Goal: Task Accomplishment & Management: Use online tool/utility

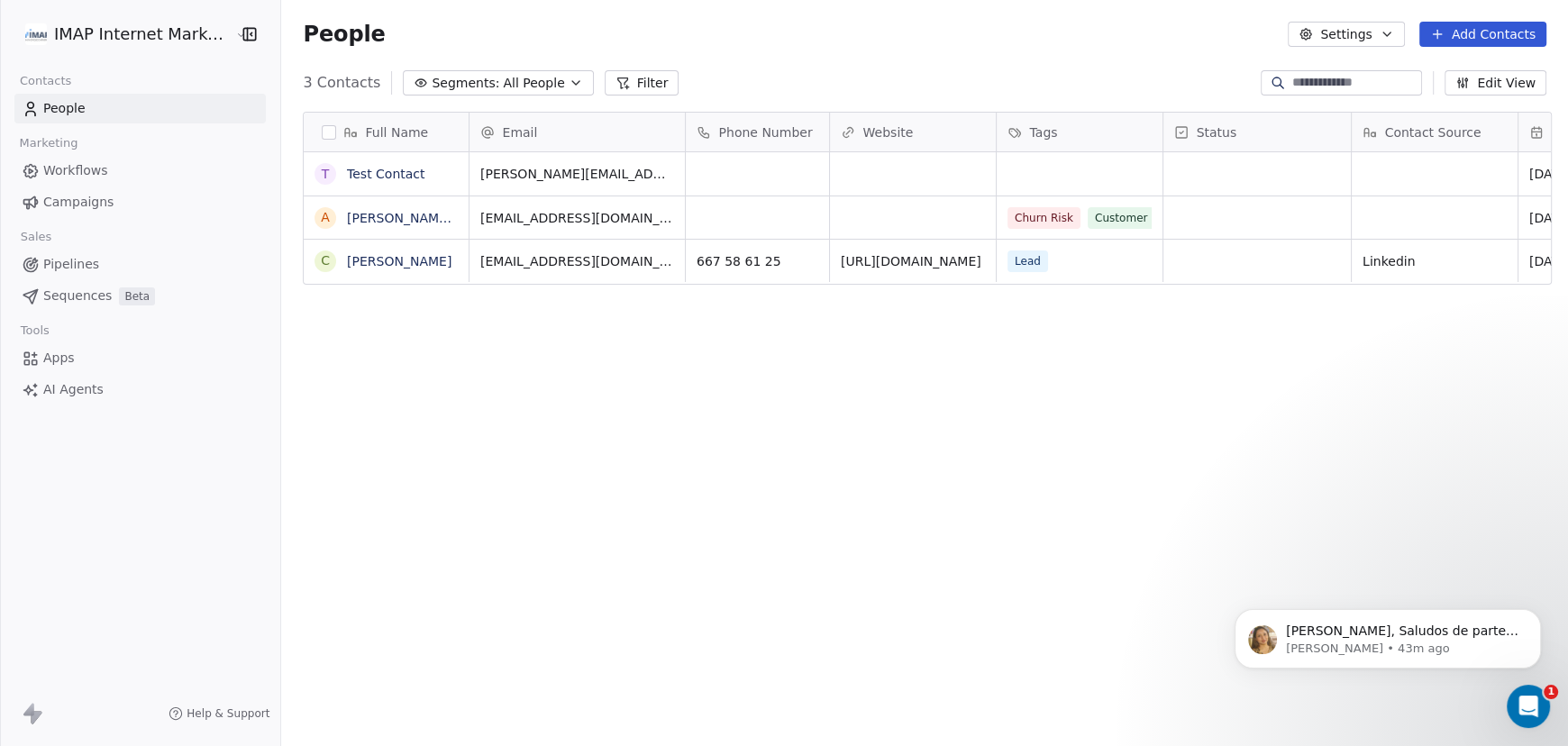
click at [173, 37] on html "IMAP Internet Marketing SL Contacts People Marketing Workflows Campaigns Sales …" at bounding box center [784, 373] width 1568 height 746
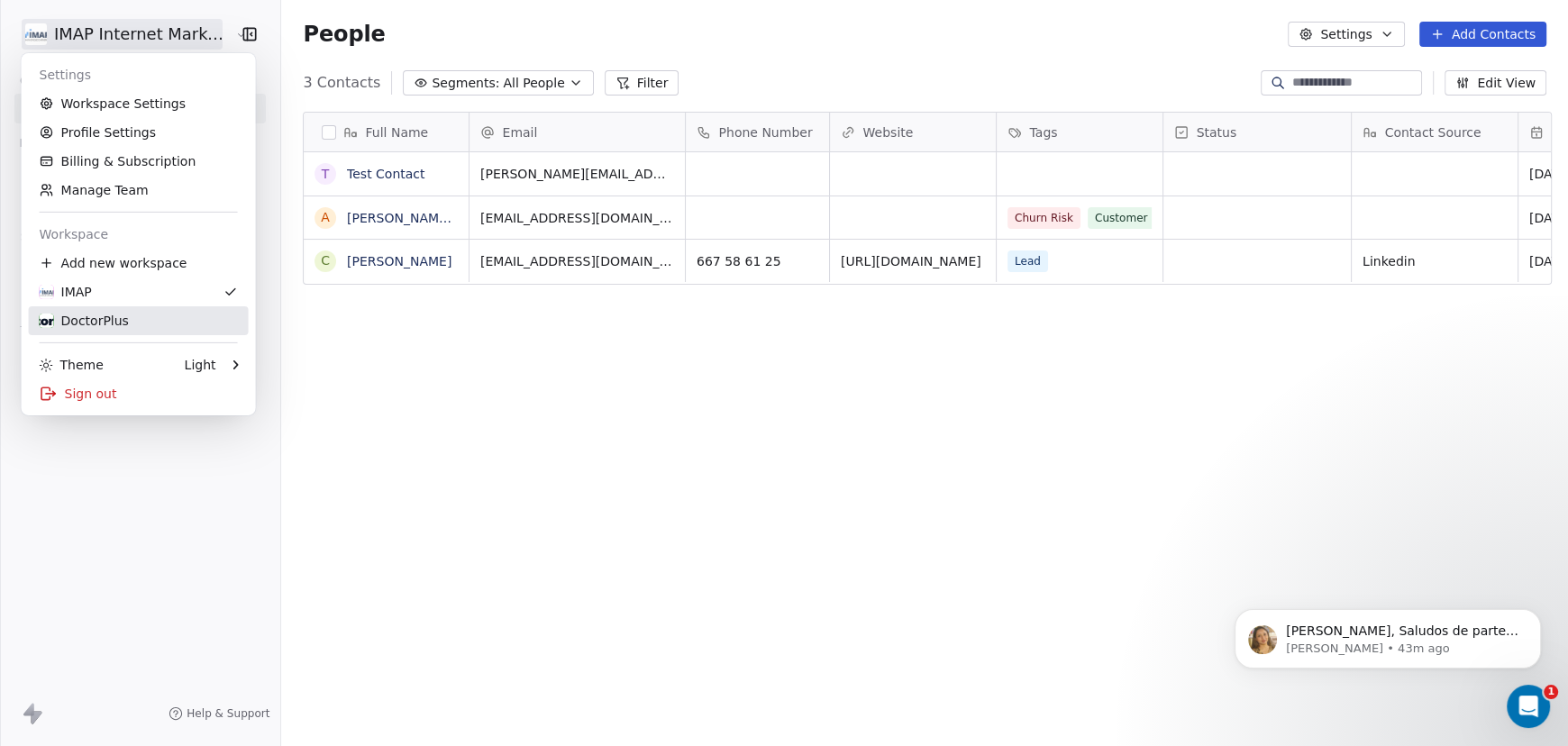
click at [124, 323] on div "DoctorPlus" at bounding box center [138, 320] width 198 height 18
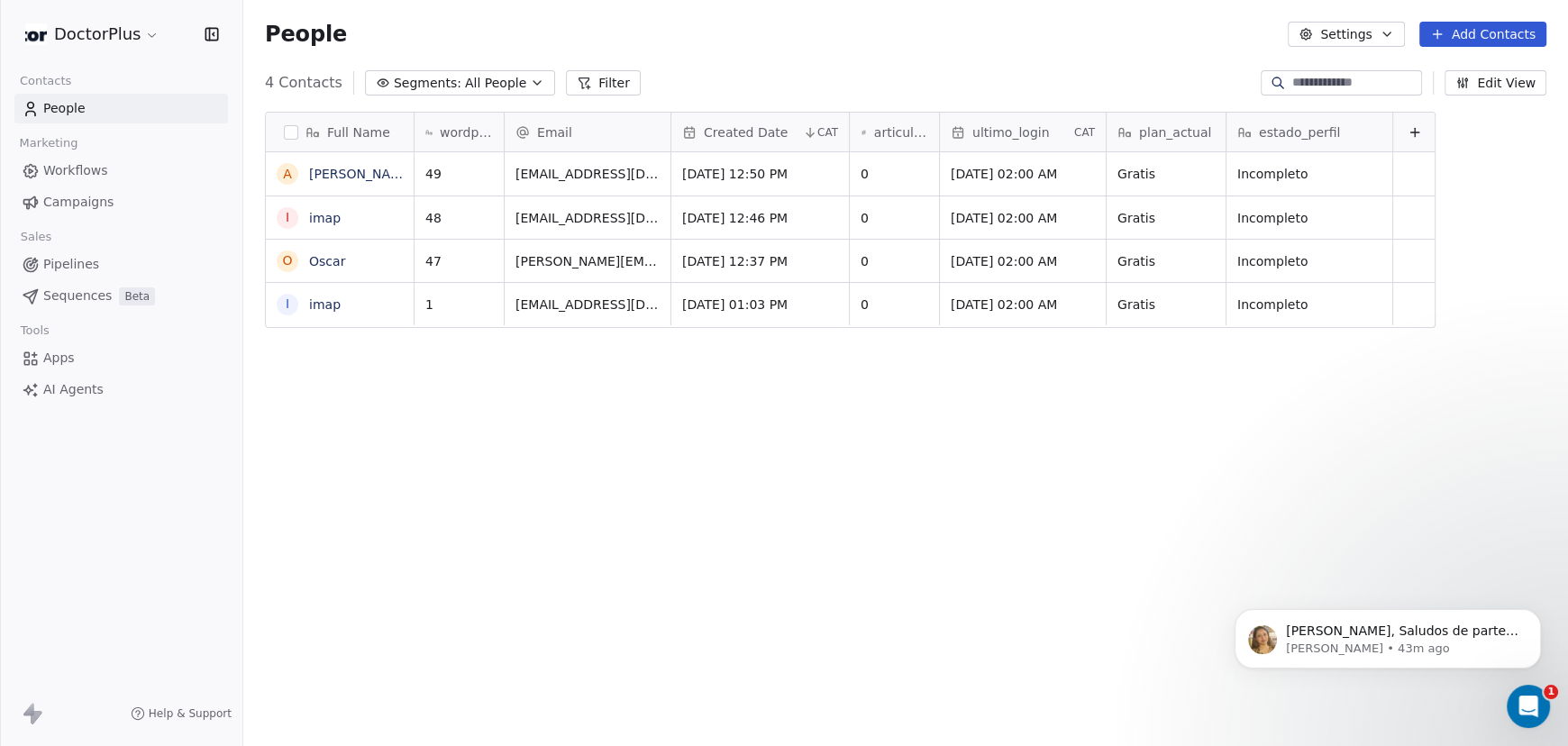
scroll to position [642, 1310]
click at [1402, 637] on p "Hola Albert, Saludos de parte de Swipe One, y gracias por contactarnos. El prob…" at bounding box center [1402, 632] width 232 height 18
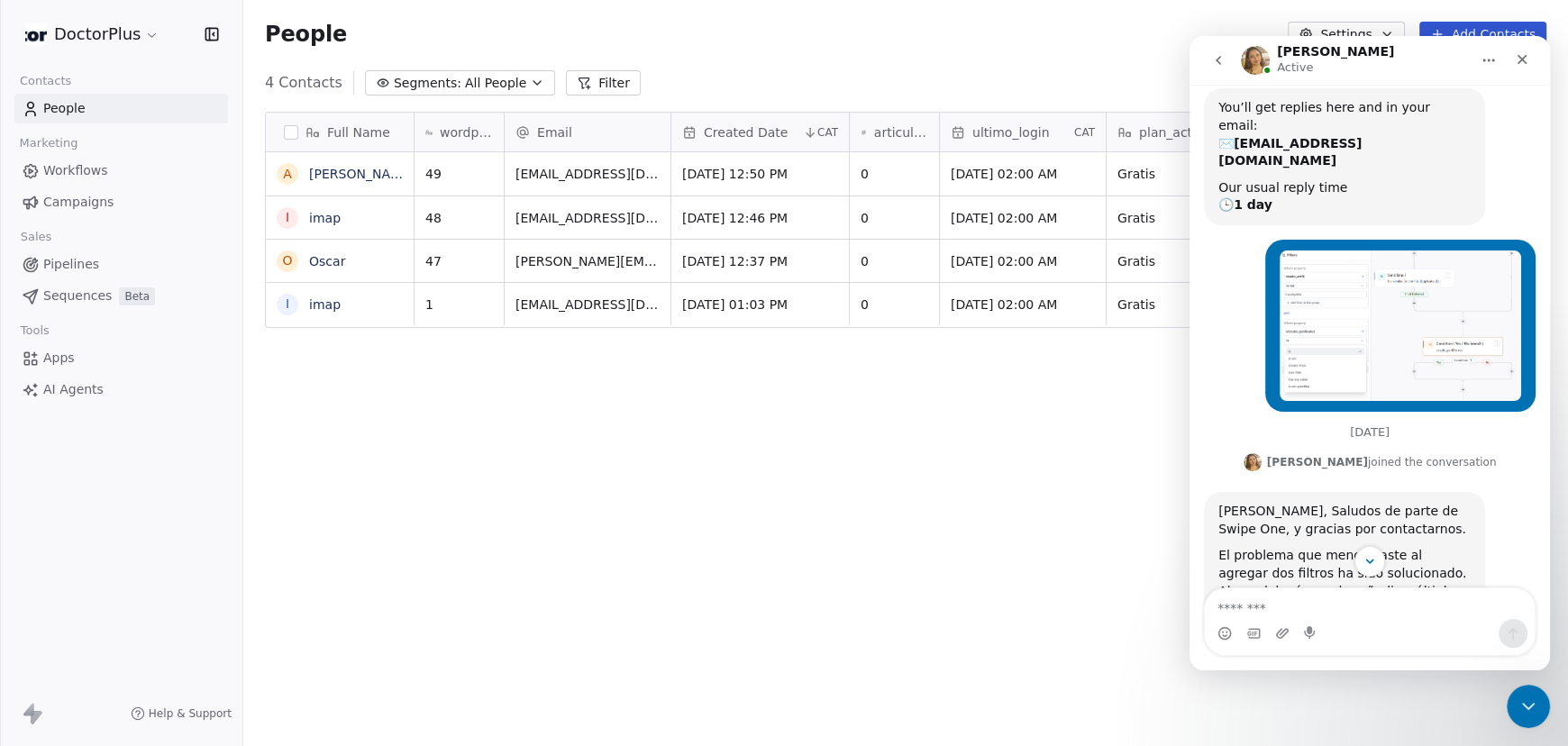
scroll to position [277, 0]
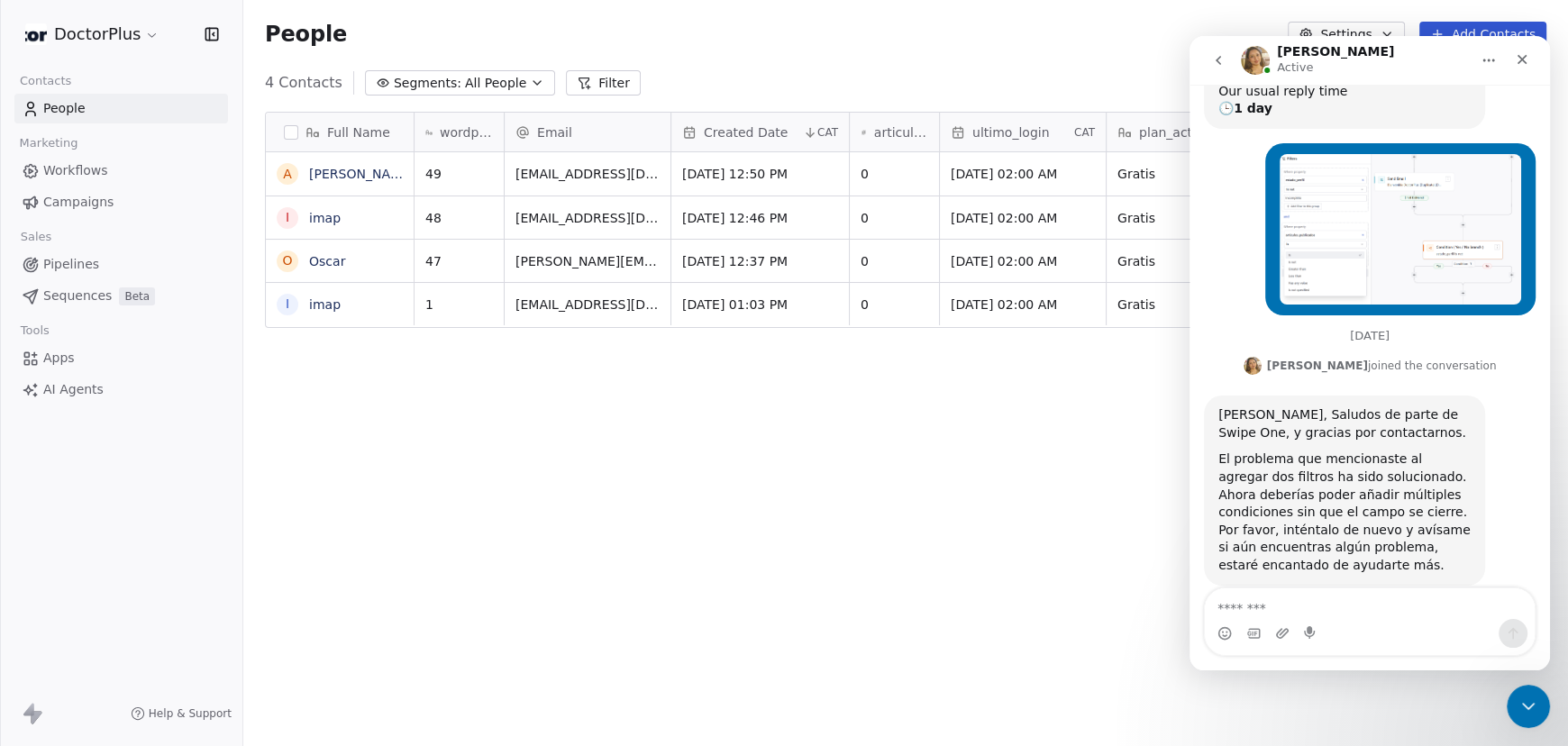
click at [59, 176] on span "Workflows" at bounding box center [75, 171] width 65 height 19
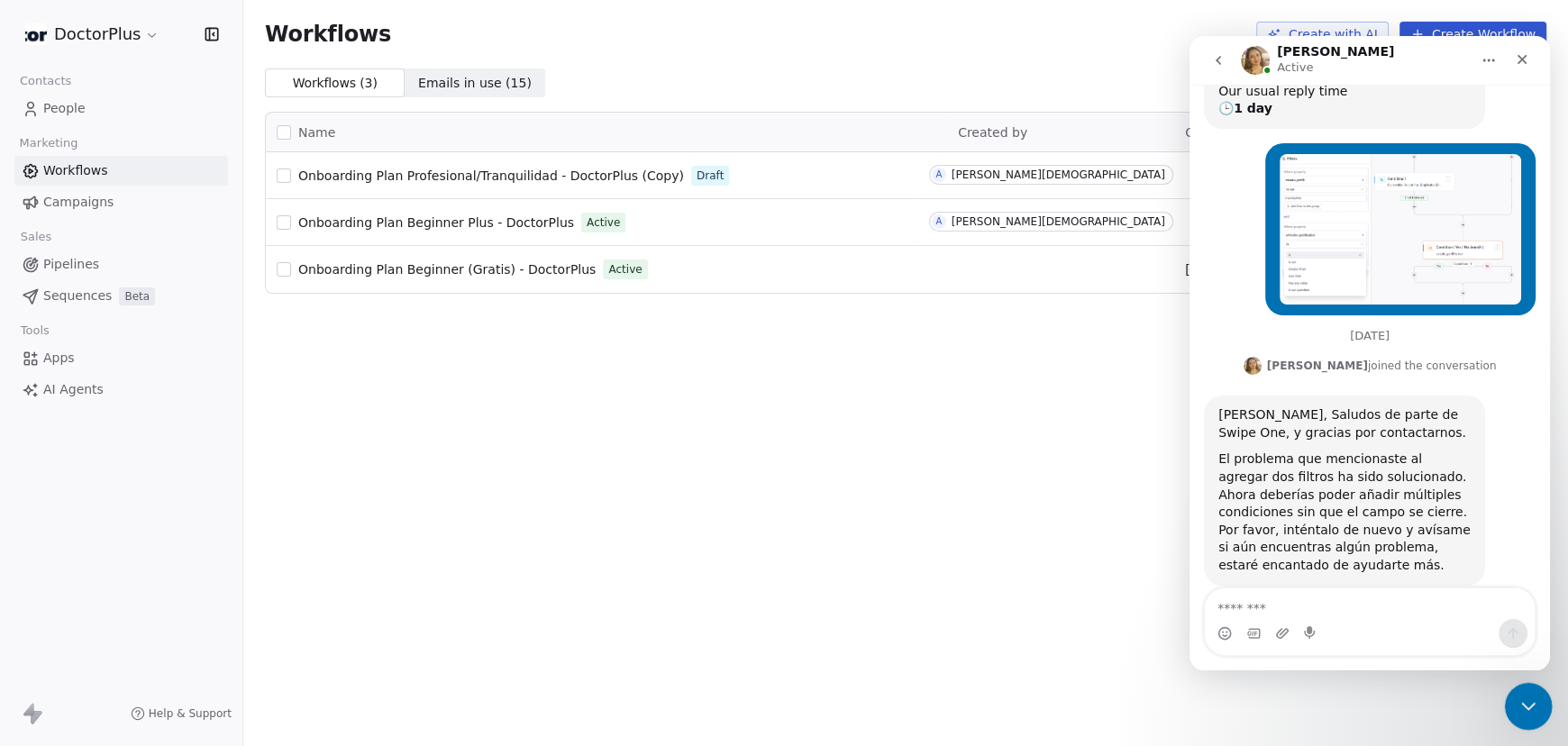
click at [1528, 701] on icon "Close Intercom Messenger" at bounding box center [1525, 703] width 21 height 21
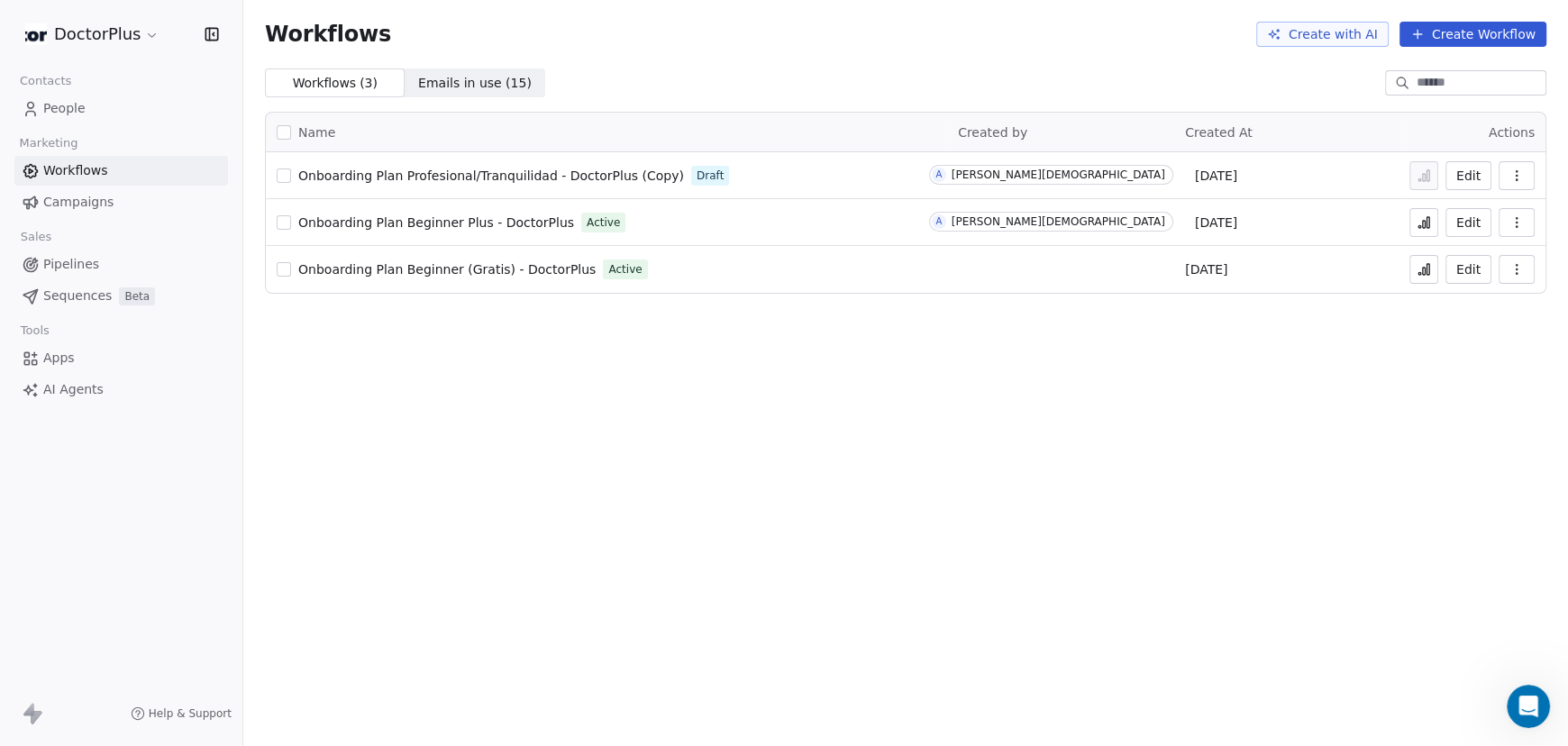
scroll to position [277, 0]
click at [448, 270] on span "Onboarding Plan Beginner (Gratis) - DoctorPlus" at bounding box center [446, 269] width 297 height 15
click at [1467, 221] on button "Edit" at bounding box center [1468, 223] width 46 height 29
click at [401, 269] on span "Onboarding Plan Beginner (Gratis) - DoctorPlus" at bounding box center [446, 269] width 297 height 15
click at [457, 220] on span "Onboarding Plan Beginner Plus - DoctorPlus" at bounding box center [435, 223] width 276 height 15
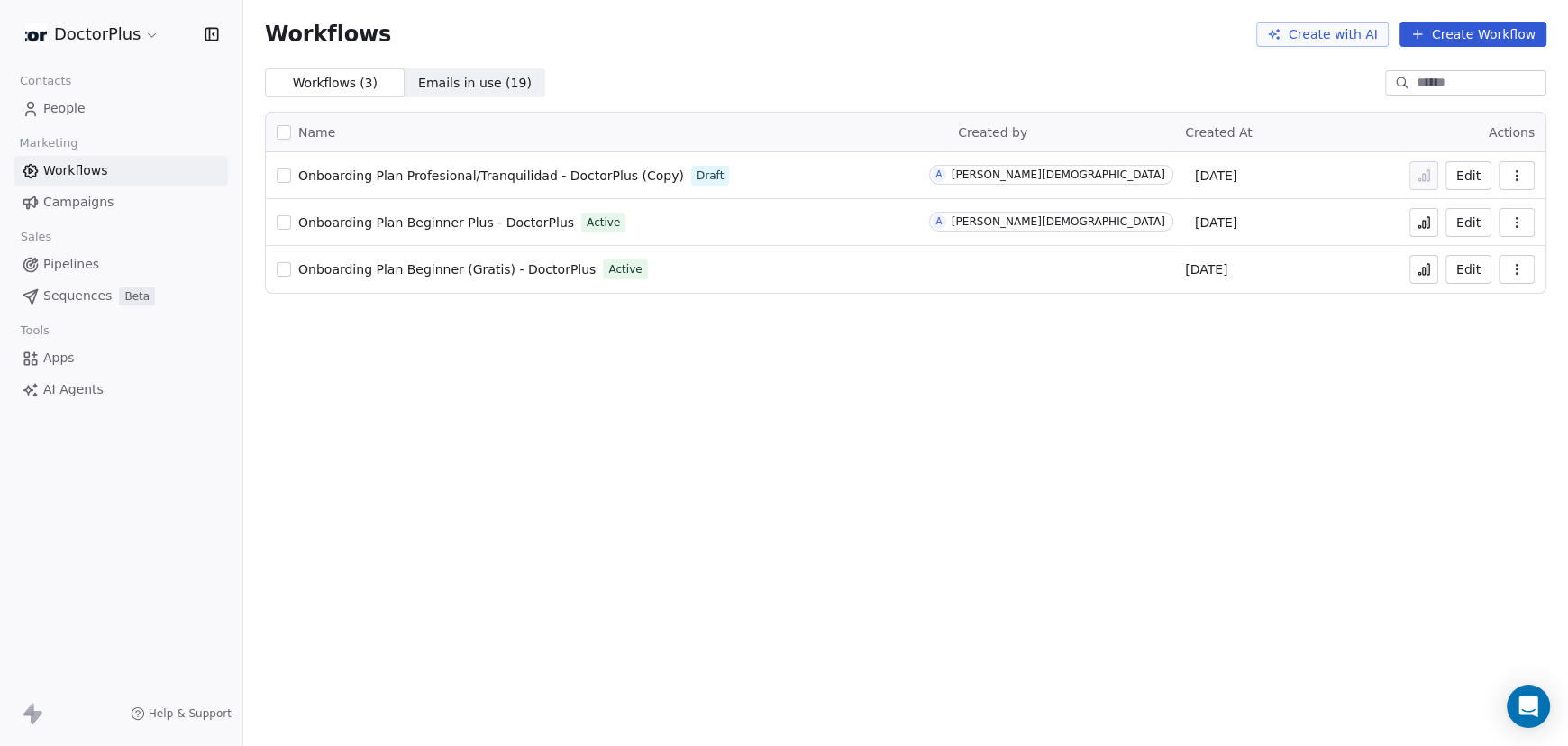
click at [1516, 176] on icon "button" at bounding box center [1516, 175] width 1 height 1
click at [1453, 306] on span "Delete" at bounding box center [1462, 305] width 42 height 18
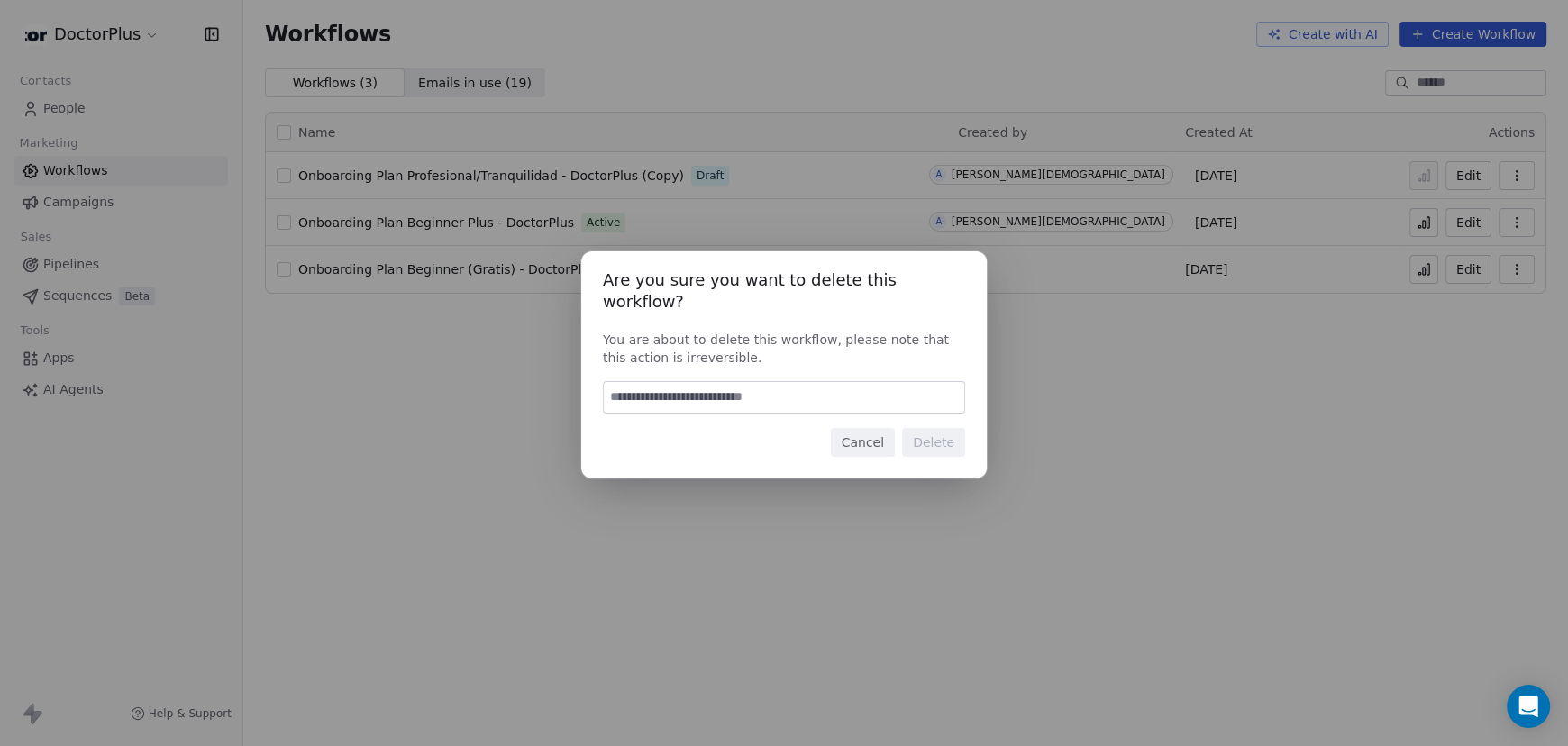
click at [783, 394] on input at bounding box center [784, 398] width 361 height 31
type input "******"
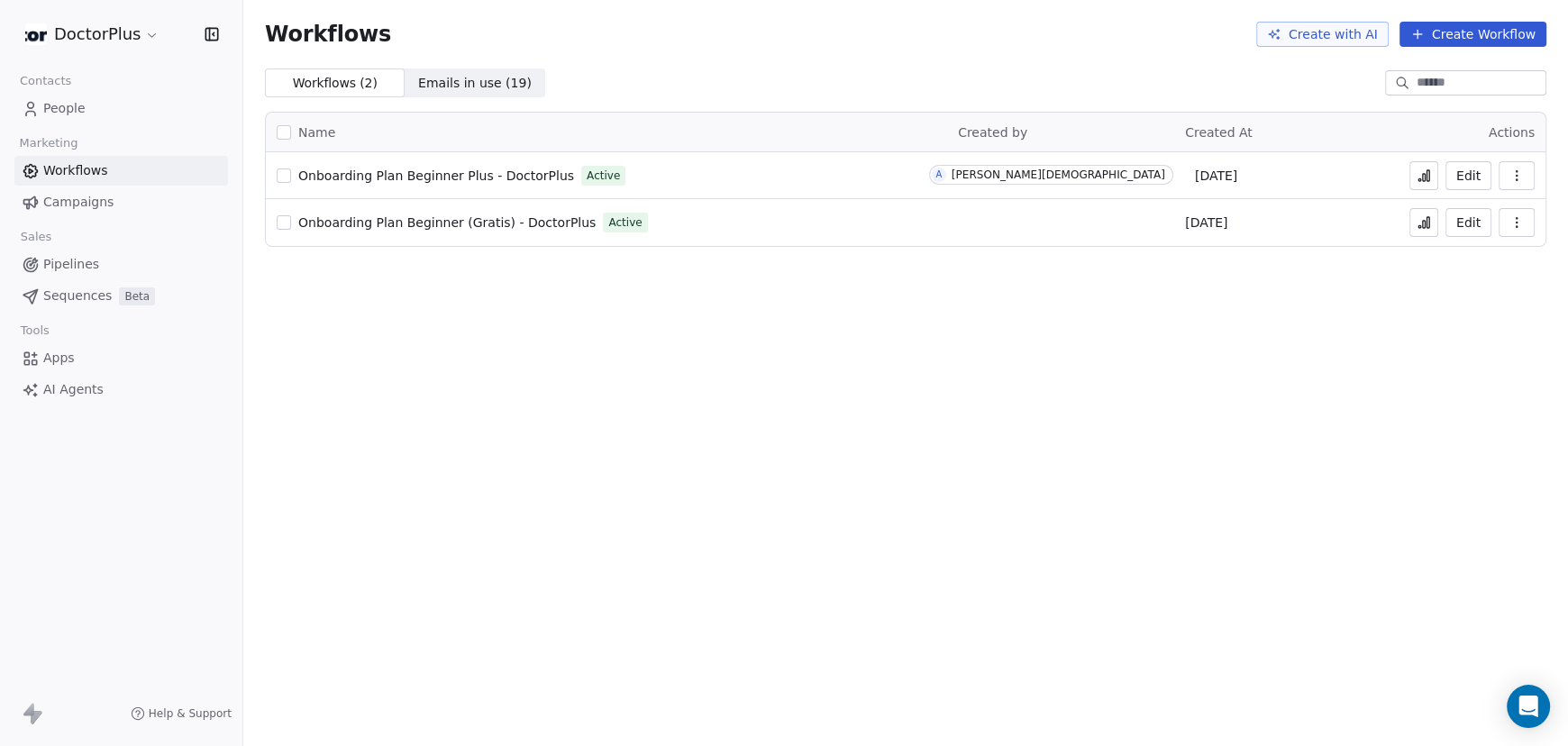
click at [1516, 175] on icon "button" at bounding box center [1516, 175] width 1 height 1
click at [1454, 248] on span "Duplicate" at bounding box center [1471, 248] width 60 height 18
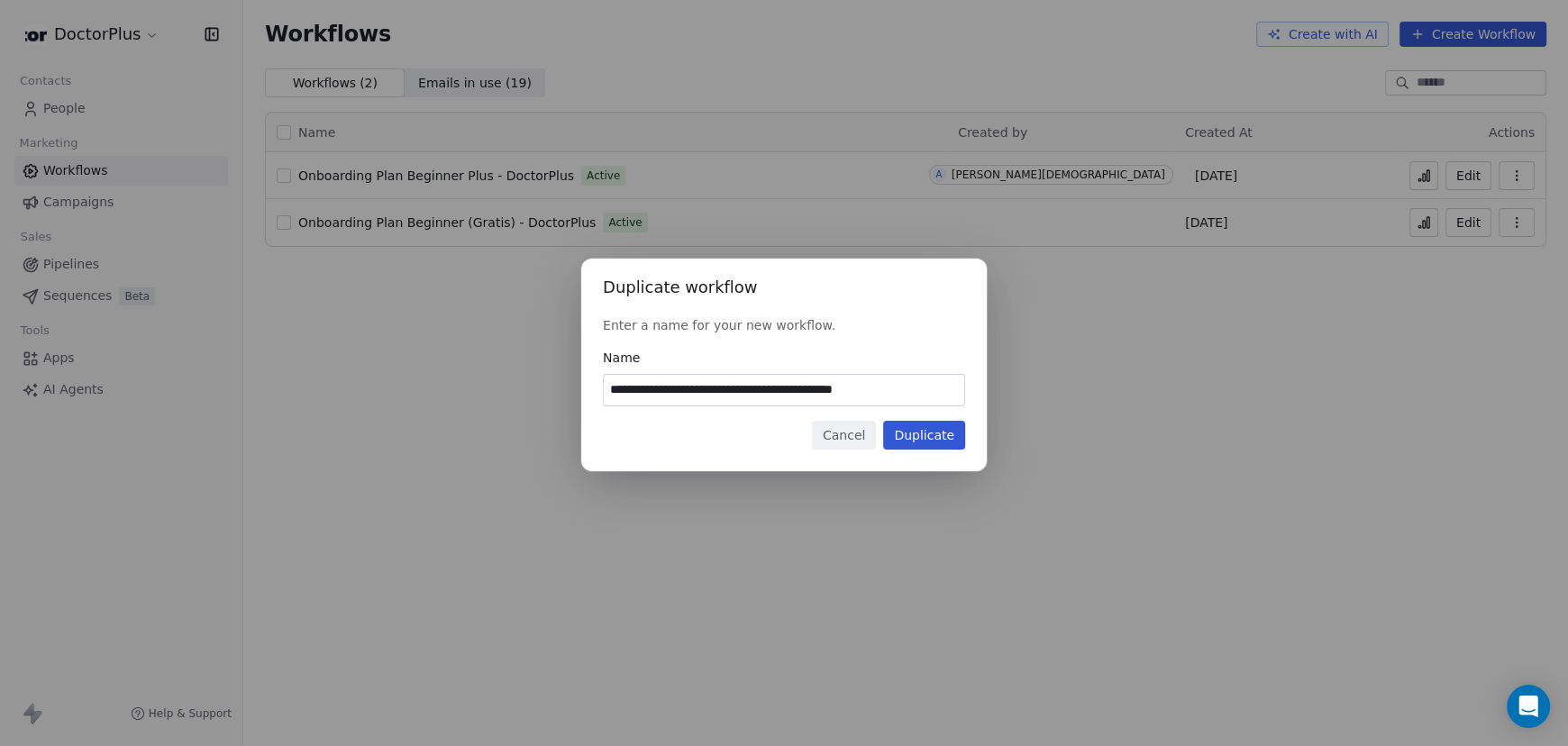
drag, startPoint x: 711, startPoint y: 389, endPoint x: 786, endPoint y: 387, distance: 75.0
click at [786, 387] on input "**********" at bounding box center [784, 391] width 361 height 31
drag, startPoint x: 851, startPoint y: 391, endPoint x: 994, endPoint y: 386, distance: 143.1
click at [994, 386] on div "**********" at bounding box center [784, 373] width 1568 height 285
type input "**********"
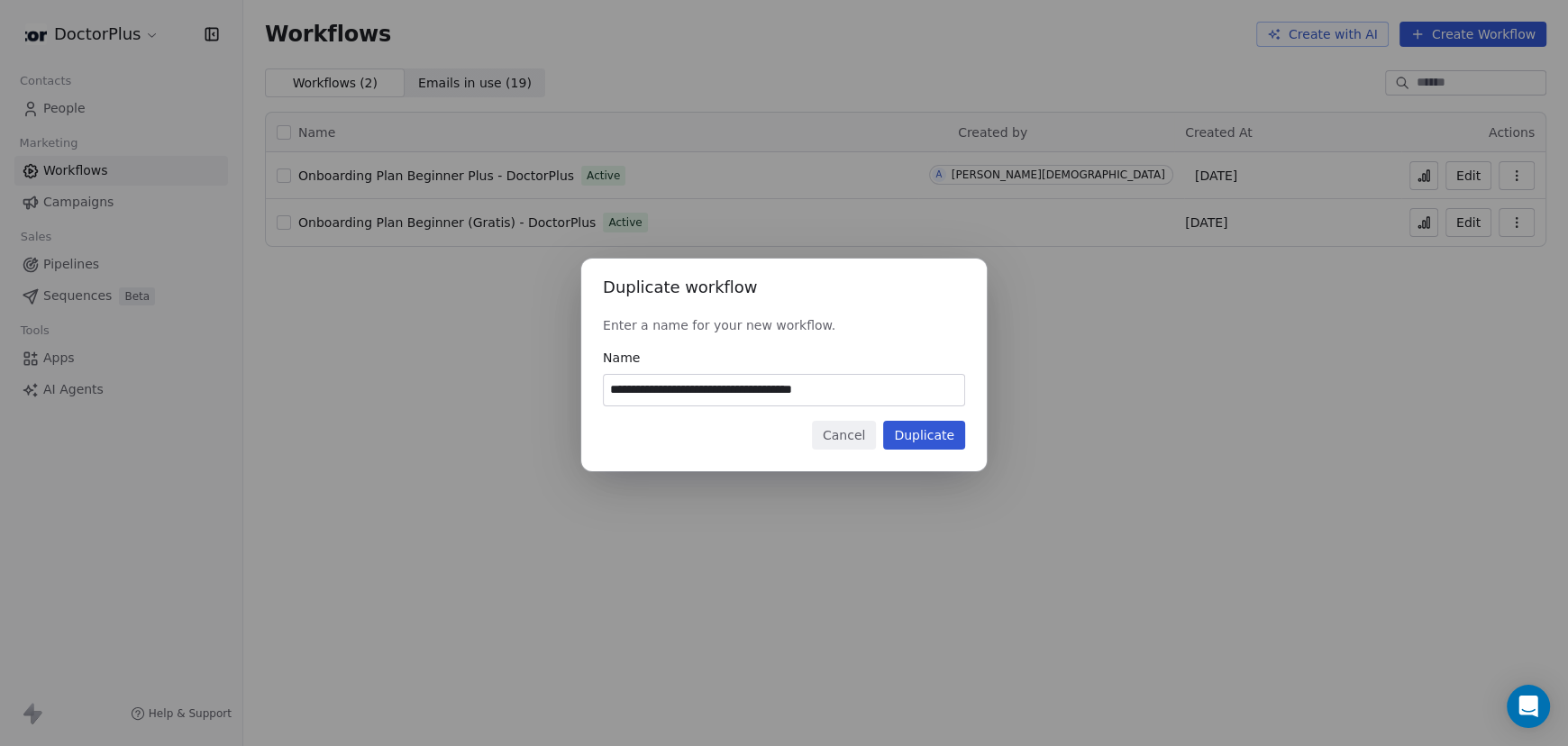
click at [929, 435] on button "Duplicate" at bounding box center [924, 435] width 82 height 29
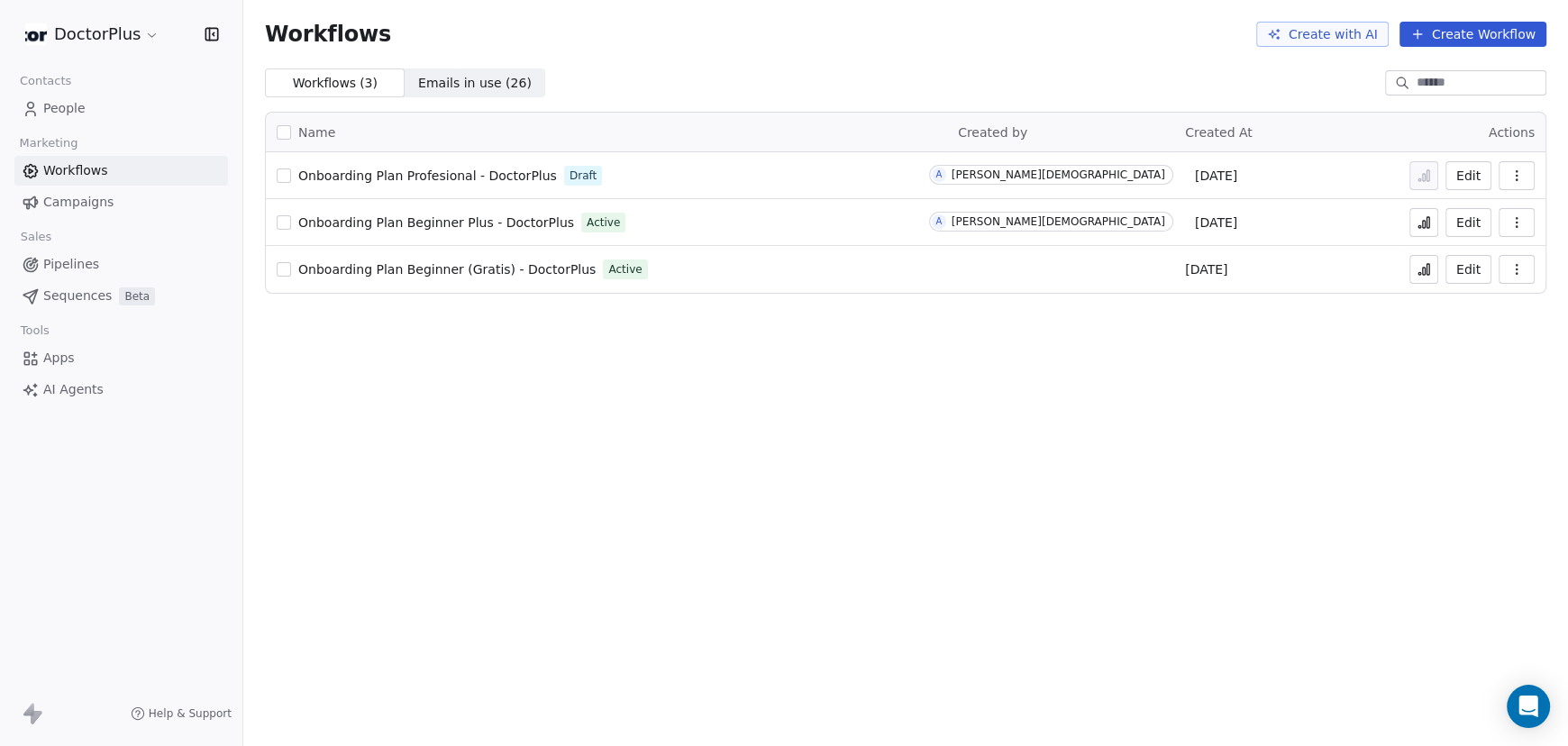
click at [417, 224] on span "Onboarding Plan Beginner Plus - DoctorPlus" at bounding box center [435, 223] width 276 height 15
click at [432, 276] on span "Onboarding Plan Beginner (Gratis) - DoctorPlus" at bounding box center [446, 269] width 297 height 15
click at [433, 176] on span "Onboarding Plan Profesional - DoctorPlus" at bounding box center [427, 175] width 258 height 15
click at [453, 269] on span "Onboarding Plan Beginner (Gratis) - DoctorPlus" at bounding box center [446, 269] width 297 height 15
click at [468, 168] on span "Onboarding Plan Profesional - DoctorPlus" at bounding box center [427, 175] width 258 height 15
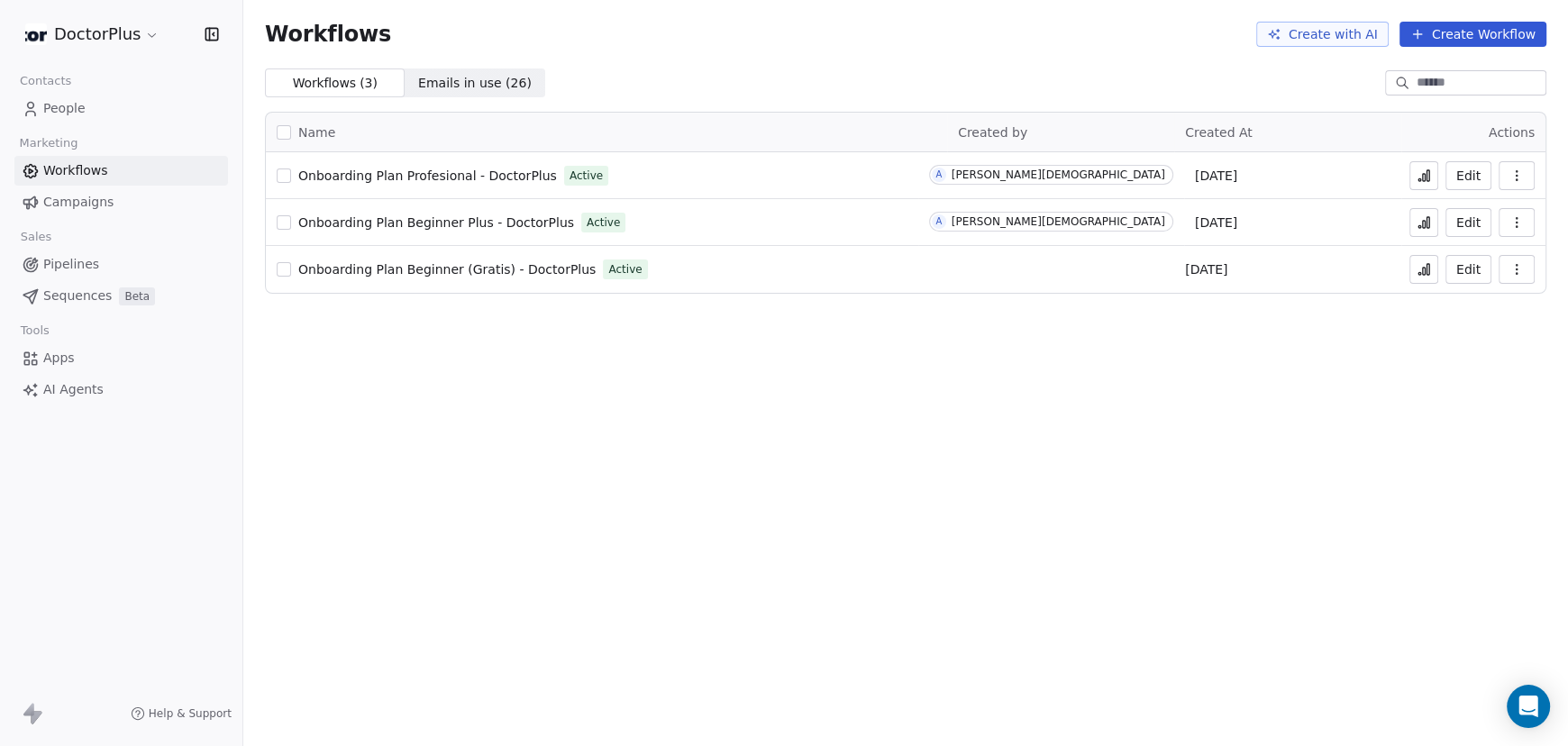
click at [1519, 176] on icon "button" at bounding box center [1516, 175] width 15 height 15
click at [1465, 251] on span "Duplicate" at bounding box center [1471, 248] width 60 height 18
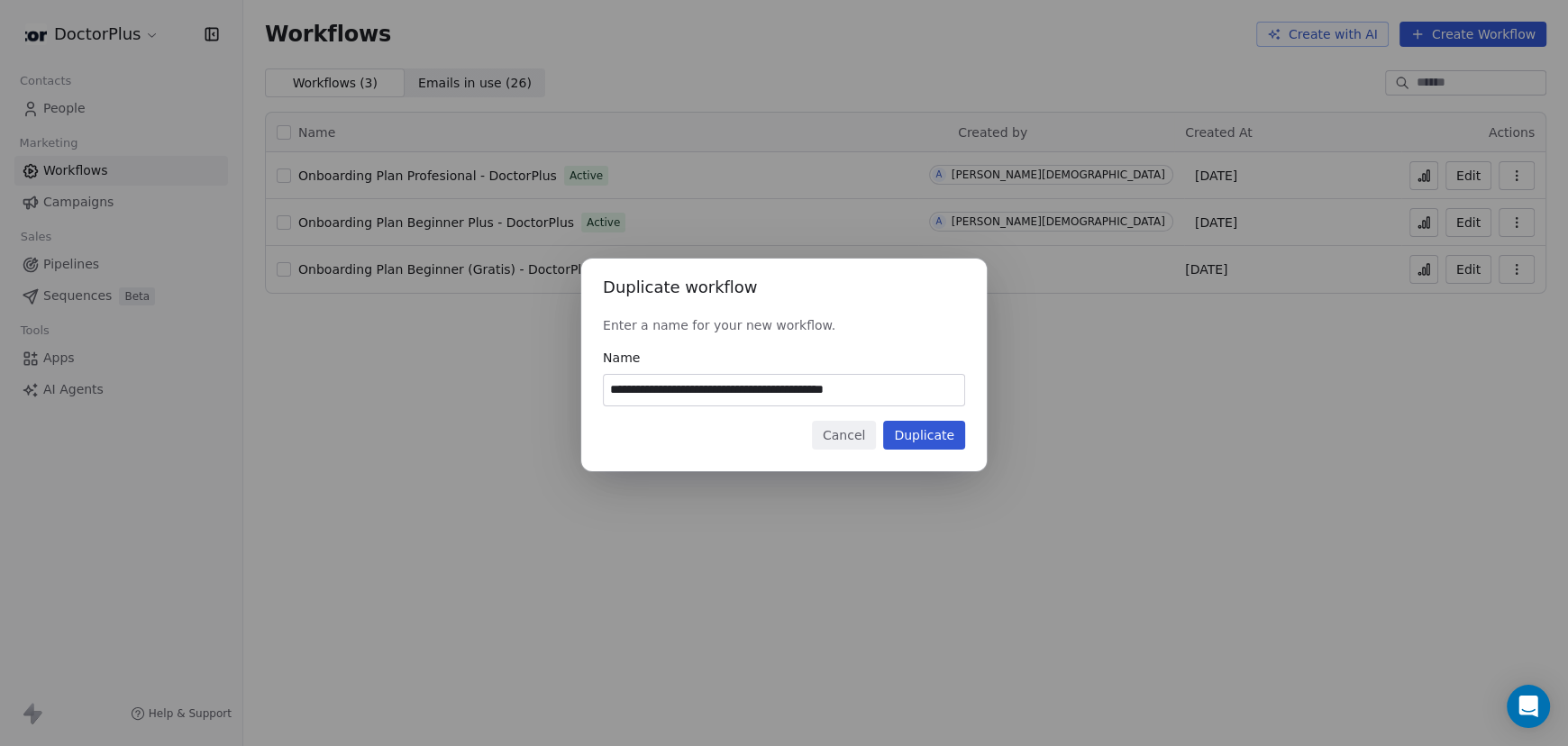
drag, startPoint x: 713, startPoint y: 388, endPoint x: 772, endPoint y: 392, distance: 59.1
click at [772, 392] on input "**********" at bounding box center [784, 391] width 361 height 31
drag, startPoint x: 860, startPoint y: 396, endPoint x: 972, endPoint y: 395, distance: 112.0
click at [972, 395] on div "**********" at bounding box center [784, 365] width 405 height 213
type input "**********"
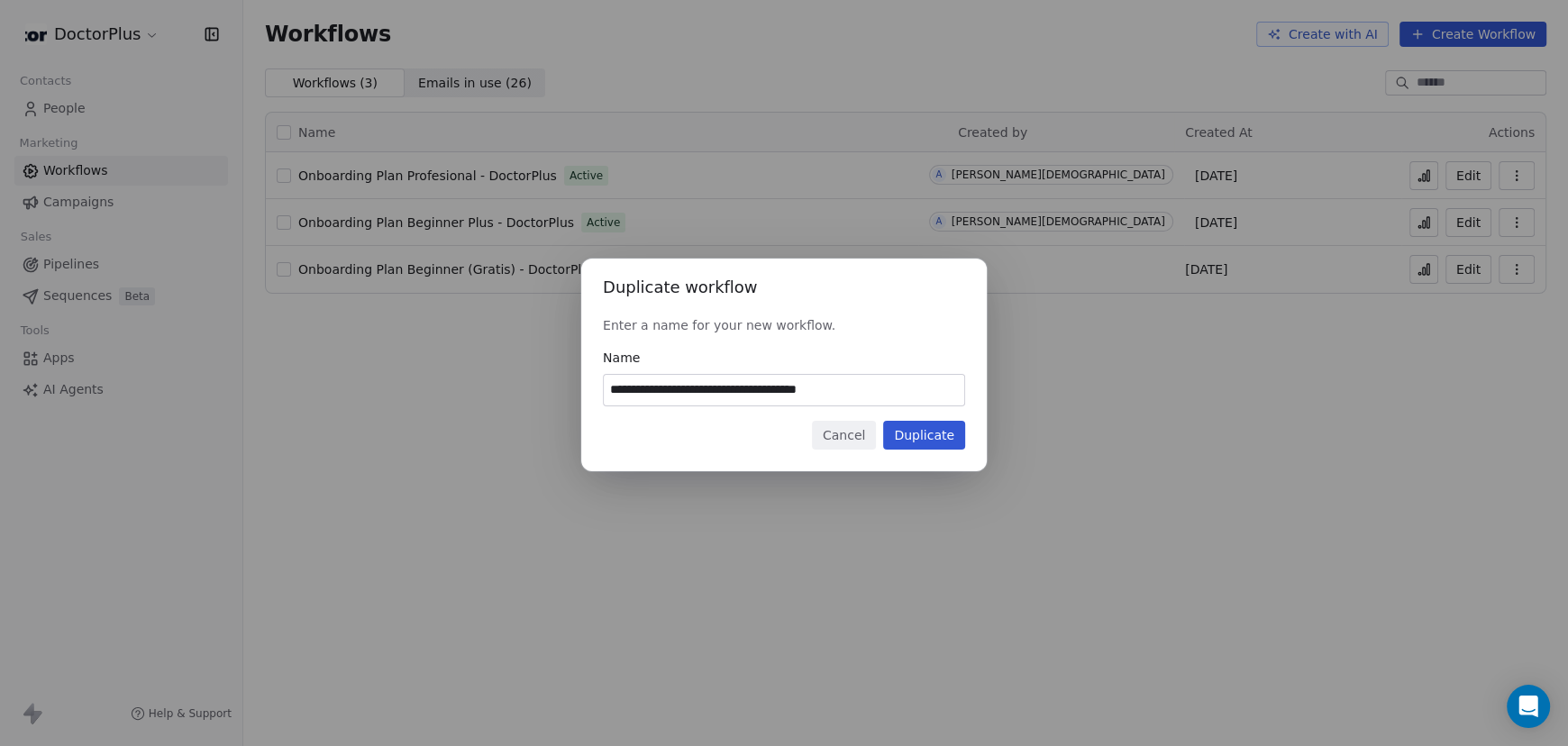
click at [939, 445] on button "Duplicate" at bounding box center [924, 435] width 82 height 29
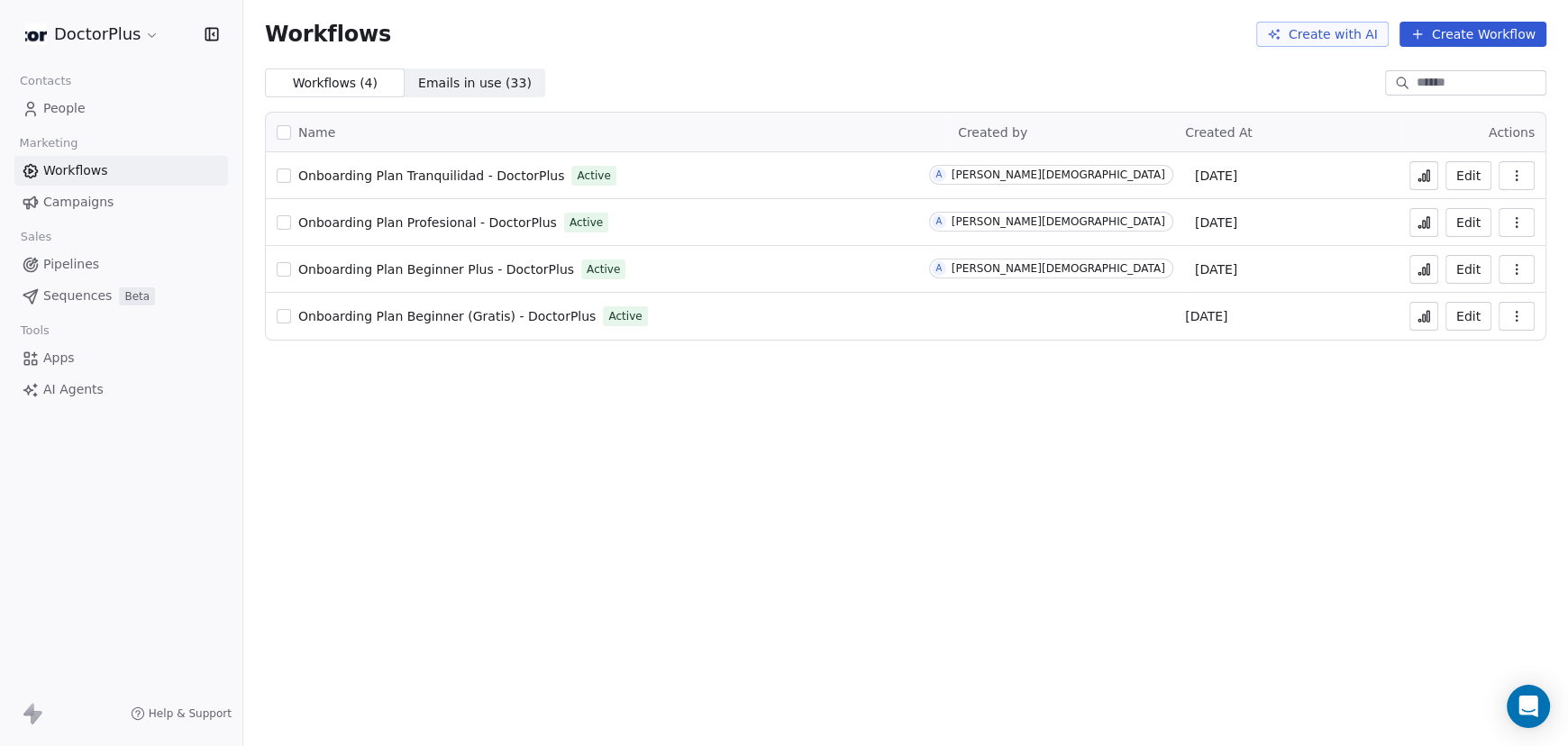
click at [64, 204] on span "Campaigns" at bounding box center [78, 202] width 71 height 19
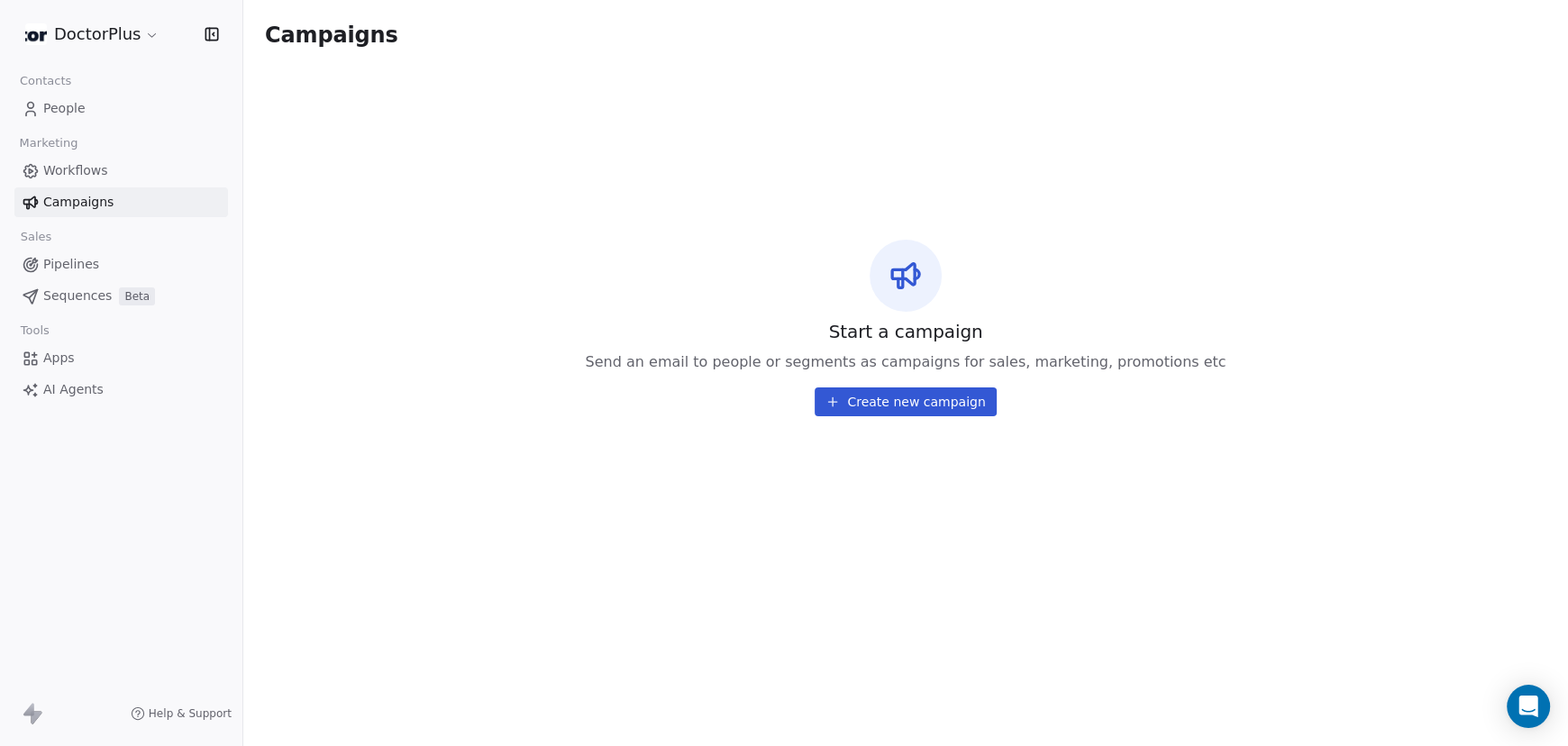
click at [63, 178] on span "Workflows" at bounding box center [75, 171] width 65 height 19
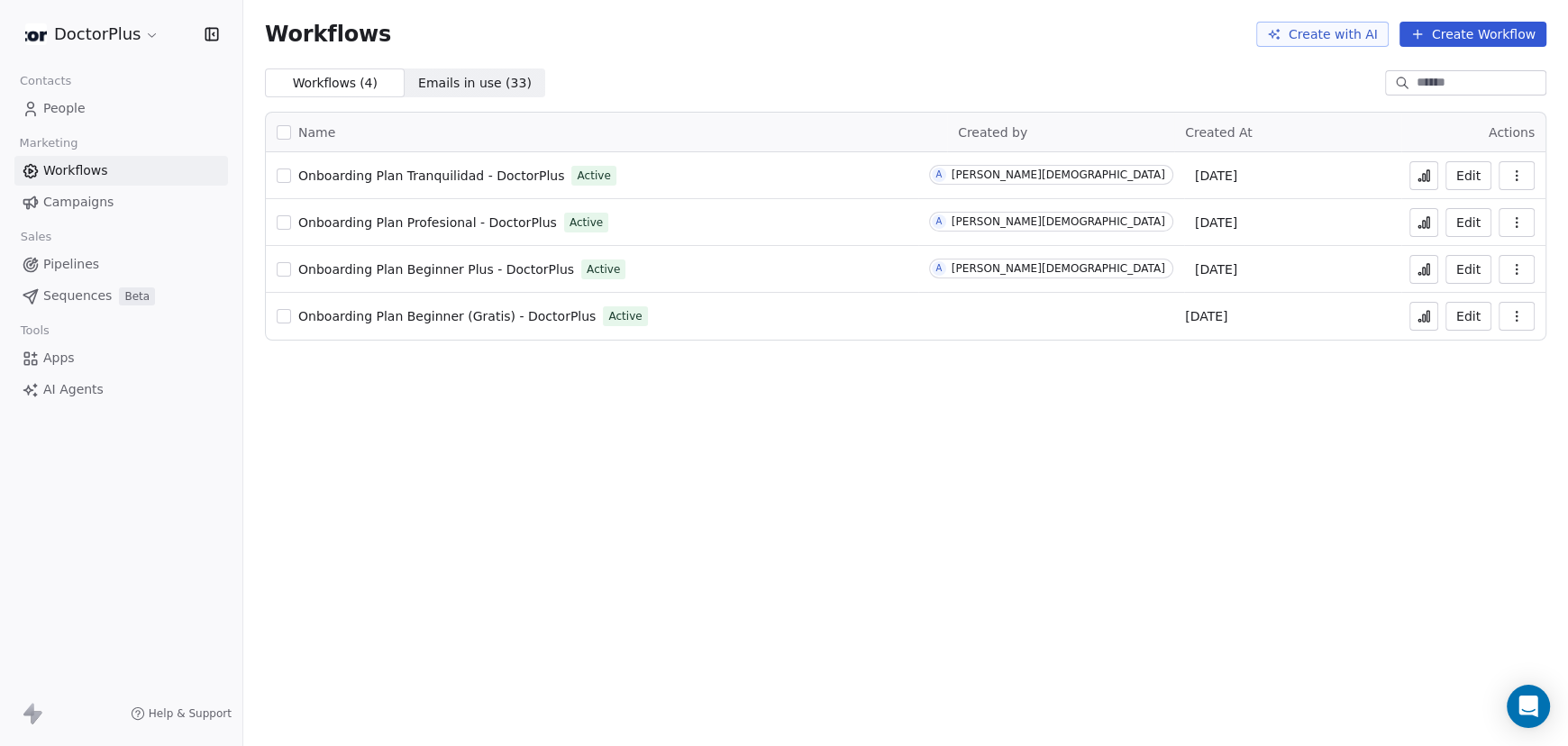
click at [59, 111] on span "People" at bounding box center [65, 108] width 43 height 19
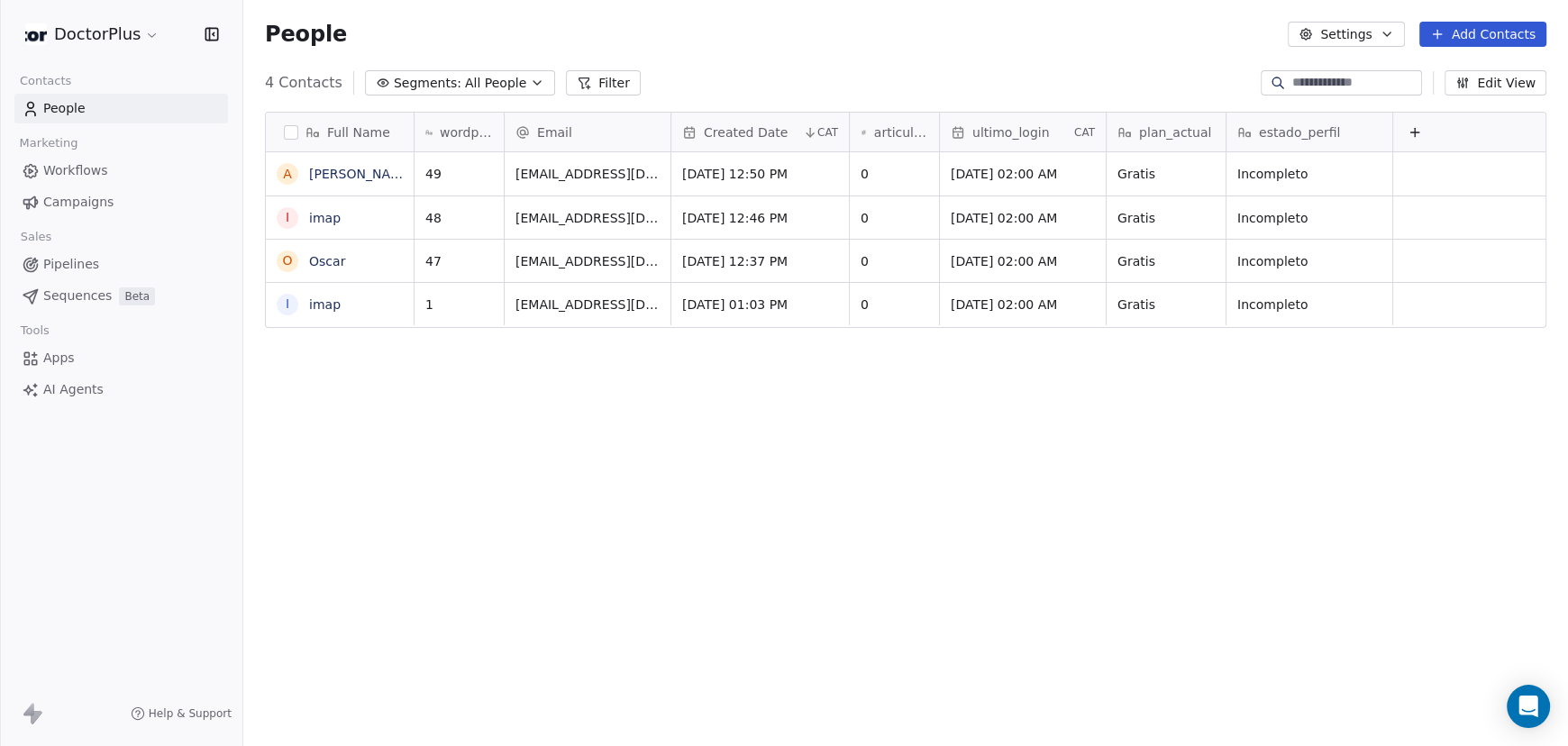
scroll to position [642, 1310]
